Goal: Understand process/instructions: Learn how to perform a task or action

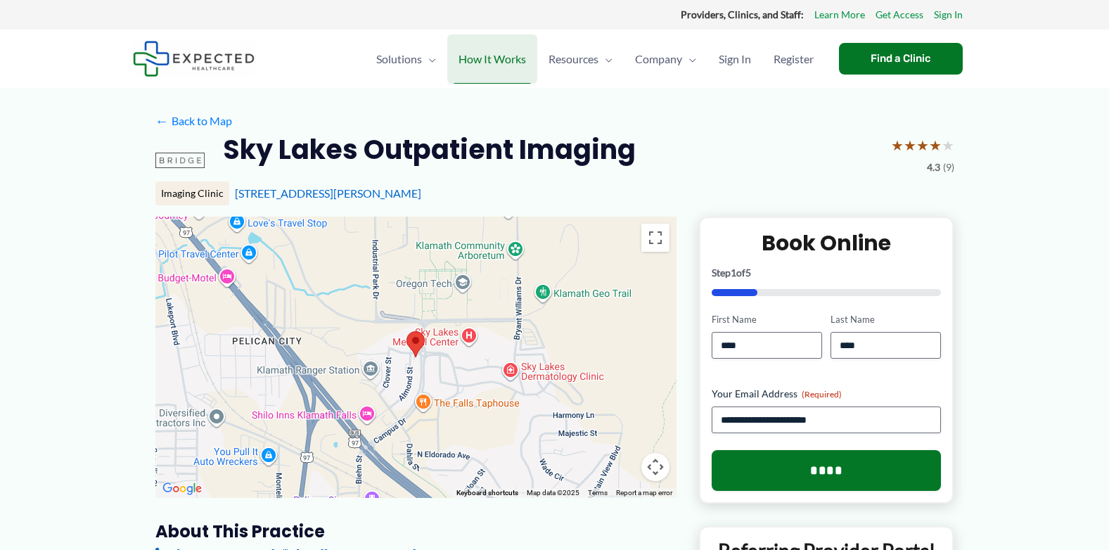
click at [477, 61] on span "How It Works" at bounding box center [492, 58] width 68 height 49
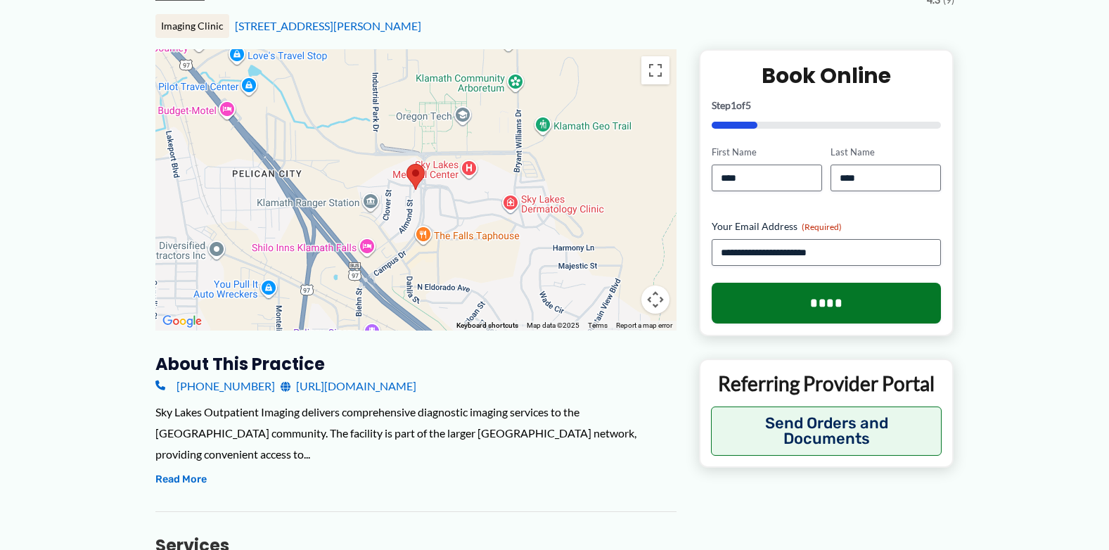
scroll to position [422, 0]
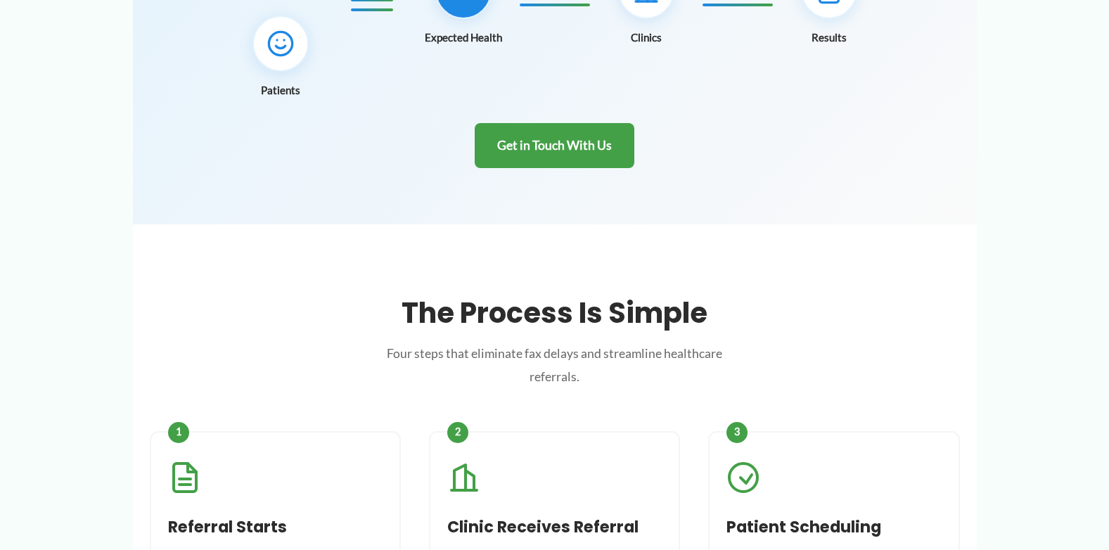
scroll to position [492, 0]
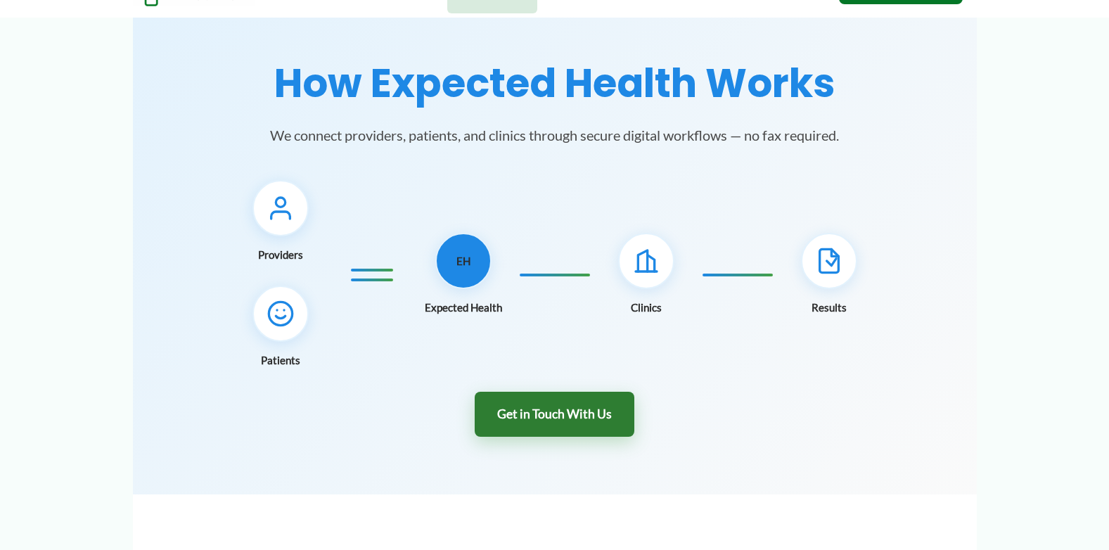
drag, startPoint x: 552, startPoint y: 412, endPoint x: 542, endPoint y: 411, distance: 9.9
click at [552, 412] on link "Get in Touch With Us" at bounding box center [555, 415] width 160 height 46
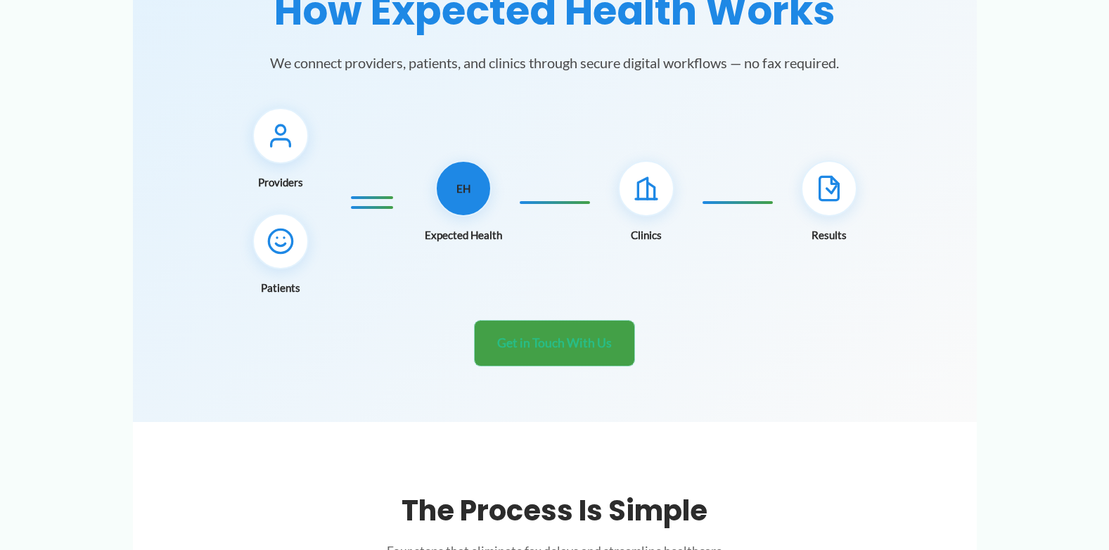
scroll to position [0, 0]
